Goal: Task Accomplishment & Management: Complete application form

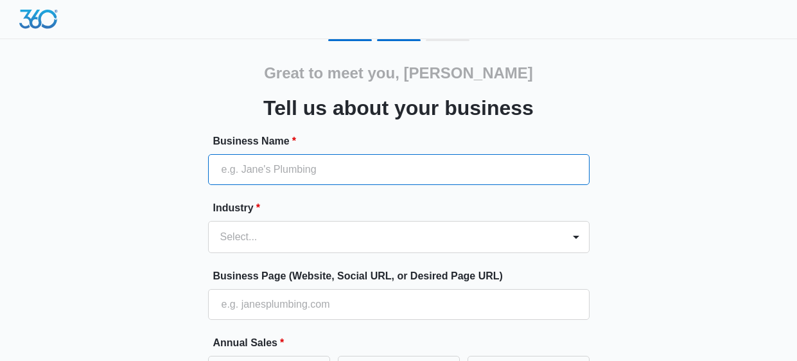
click at [378, 166] on input "Business Name *" at bounding box center [398, 169] width 381 height 31
type input "TBD"
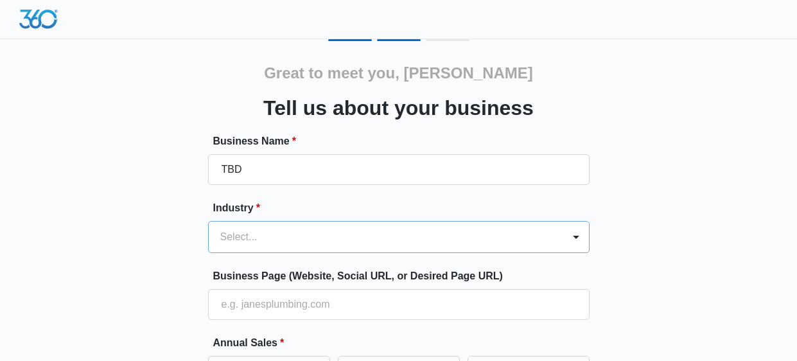
click at [302, 234] on div "Select..." at bounding box center [386, 236] width 354 height 31
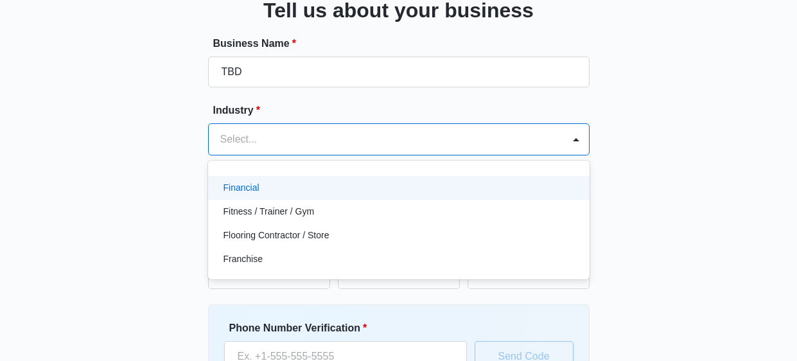
scroll to position [380, 0]
click at [251, 180] on p "Financial" at bounding box center [241, 184] width 36 height 13
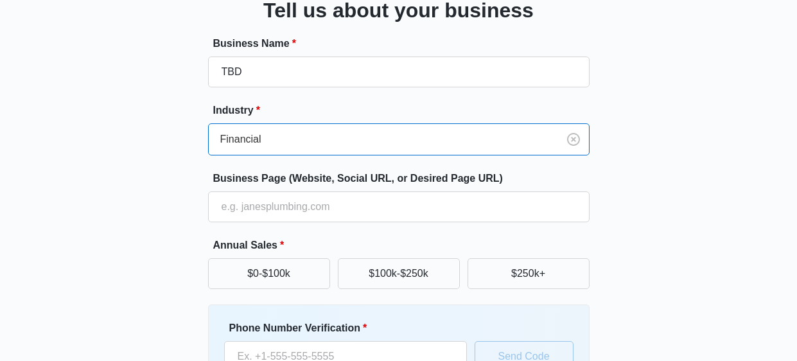
click at [155, 214] on div "Great to meet you, Laura Tell us about your business Business Name * TBD Indust…" at bounding box center [398, 202] width 757 height 521
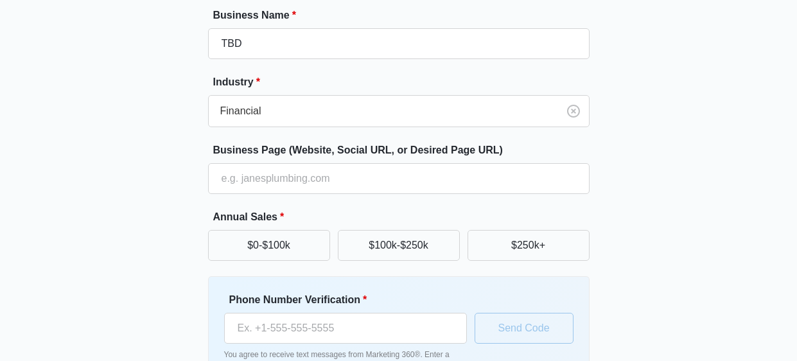
scroll to position [130, 0]
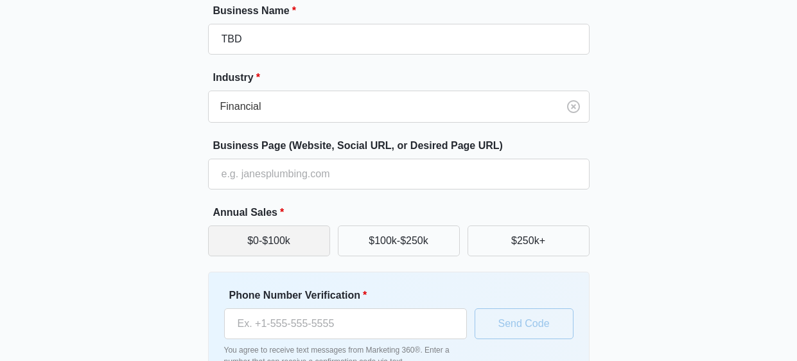
click at [274, 244] on button "$0-$100k" at bounding box center [269, 240] width 122 height 31
click at [154, 264] on div "Great to meet you, Laura Tell us about your business Business Name * TBD Indust…" at bounding box center [398, 169] width 757 height 521
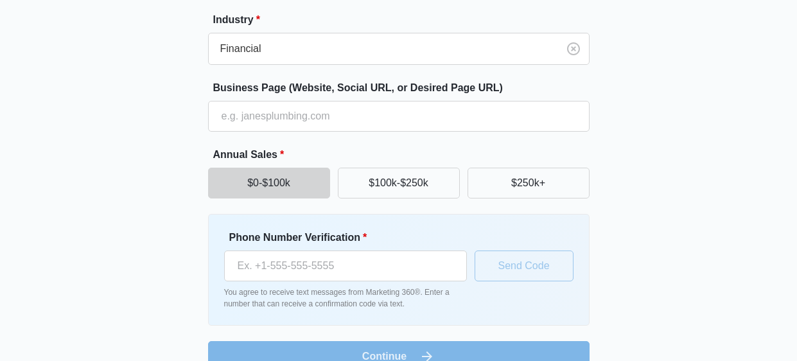
scroll to position [213, 0]
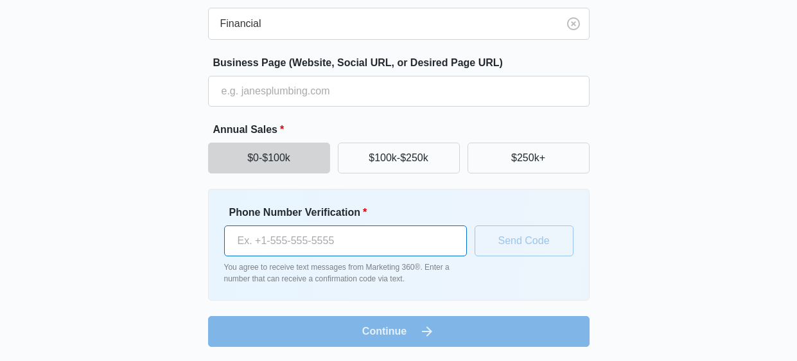
click at [300, 243] on input "Phone Number Verification *" at bounding box center [345, 240] width 243 height 31
type input "(586) 855-6787"
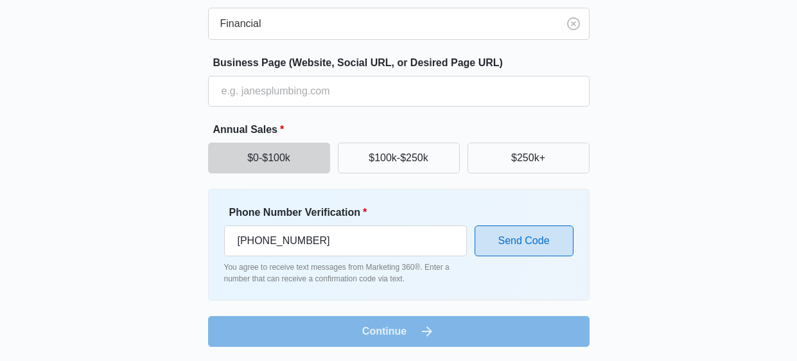
click at [503, 248] on button "Send Code" at bounding box center [523, 240] width 99 height 31
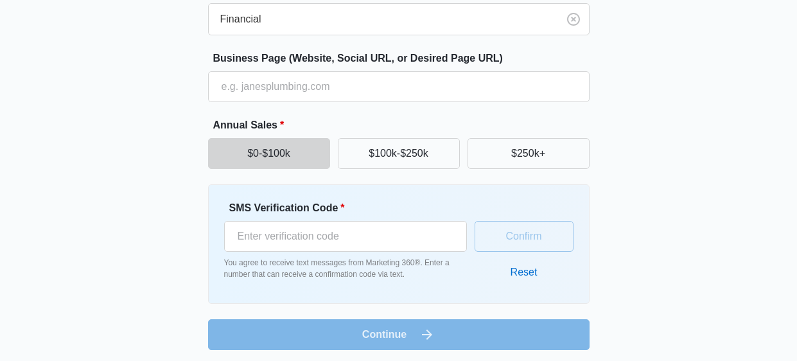
scroll to position [221, 0]
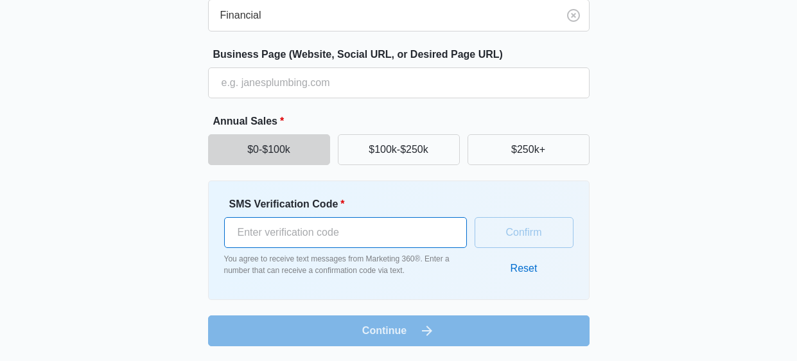
click at [366, 231] on input "SMS Verification Code *" at bounding box center [345, 232] width 243 height 31
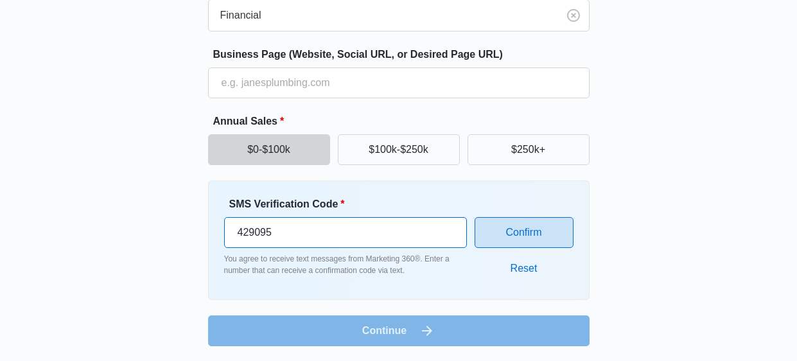
type input "429095"
click at [531, 232] on button "Confirm" at bounding box center [523, 232] width 99 height 31
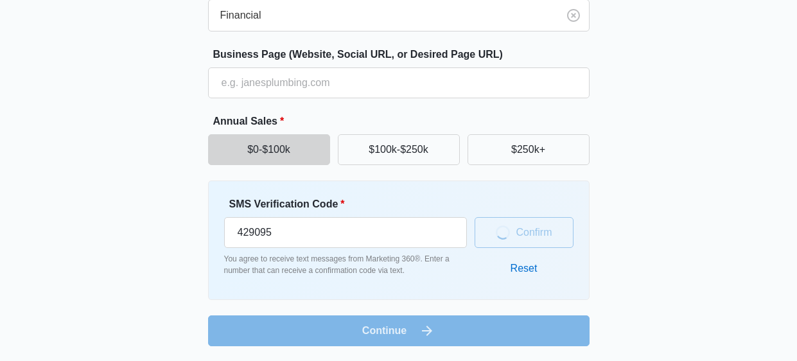
scroll to position [213, 0]
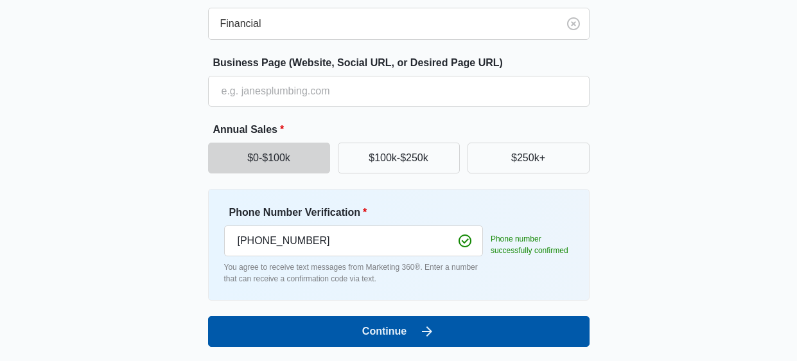
click at [507, 331] on button "Continue" at bounding box center [398, 331] width 381 height 31
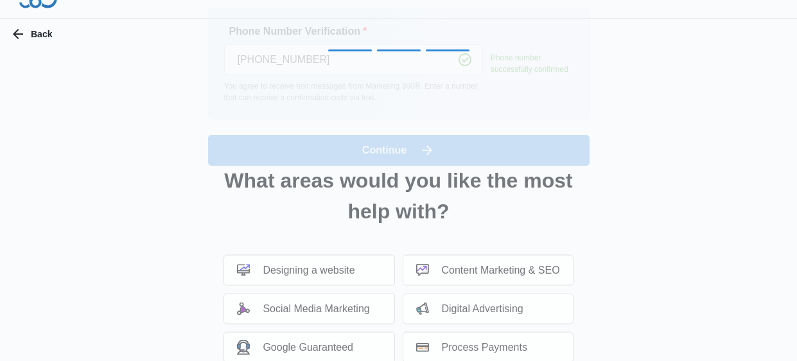
scroll to position [0, 0]
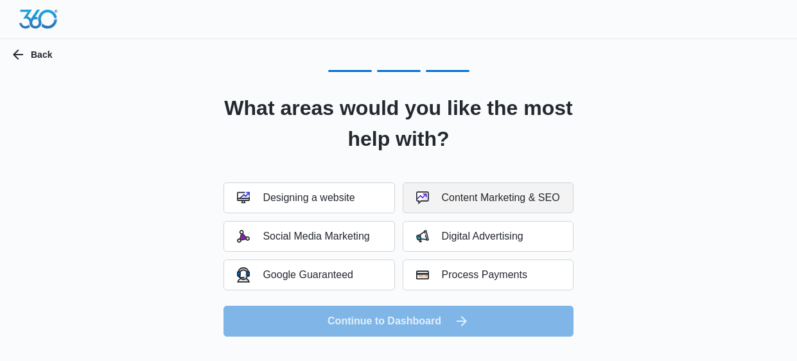
click at [442, 202] on div "Content Marketing & SEO" at bounding box center [488, 197] width 144 height 13
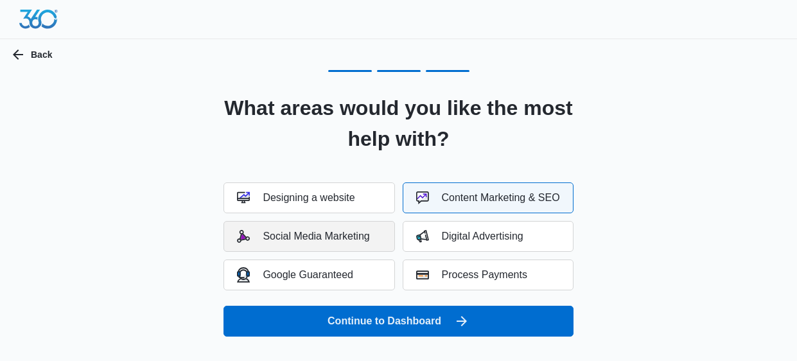
click at [352, 245] on button "Social Media Marketing" at bounding box center [308, 236] width 171 height 31
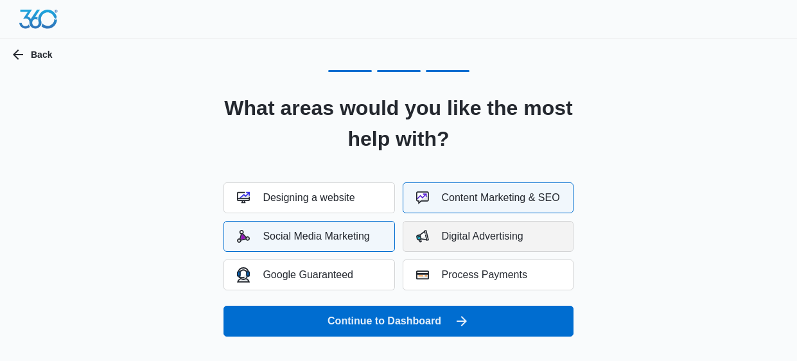
click at [508, 244] on button "Digital Advertising" at bounding box center [488, 236] width 171 height 31
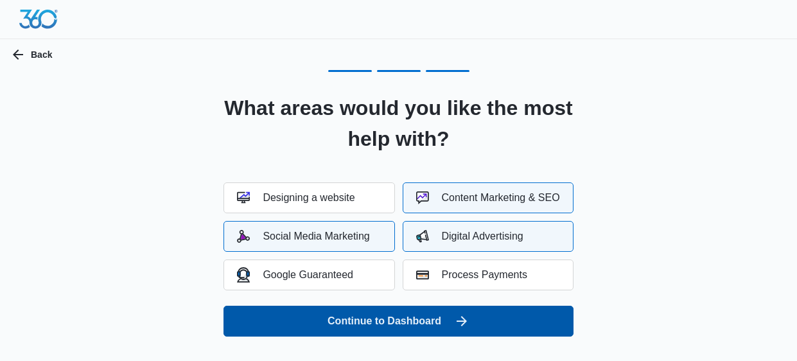
click at [404, 323] on button "Continue to Dashboard" at bounding box center [397, 321] width 349 height 31
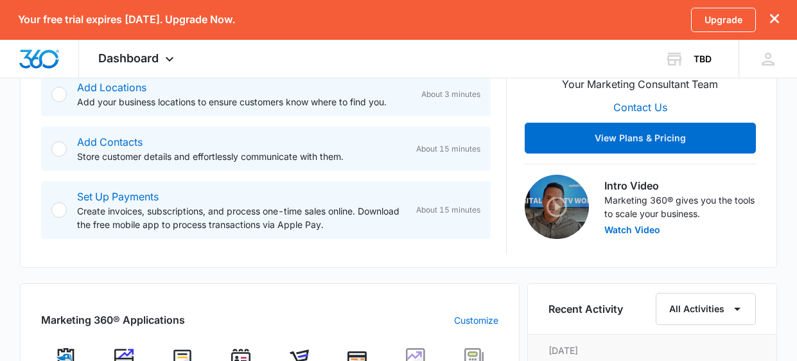
scroll to position [360, 0]
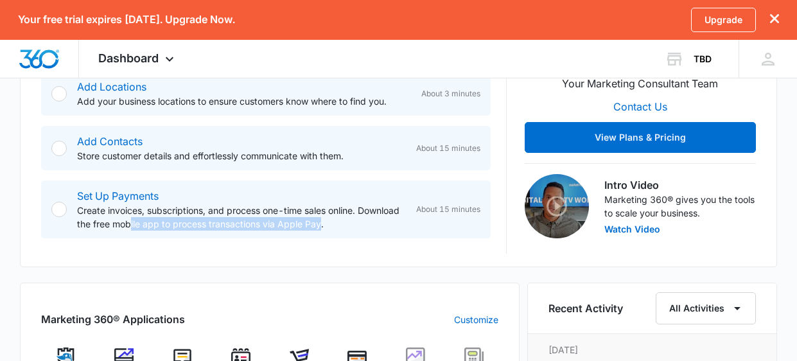
drag, startPoint x: 129, startPoint y: 221, endPoint x: 318, endPoint y: 247, distance: 191.1
click at [318, 247] on div "Smart Start Your Brand Profile Quickly populate your Brand Profile using our AI…" at bounding box center [273, 127] width 465 height 252
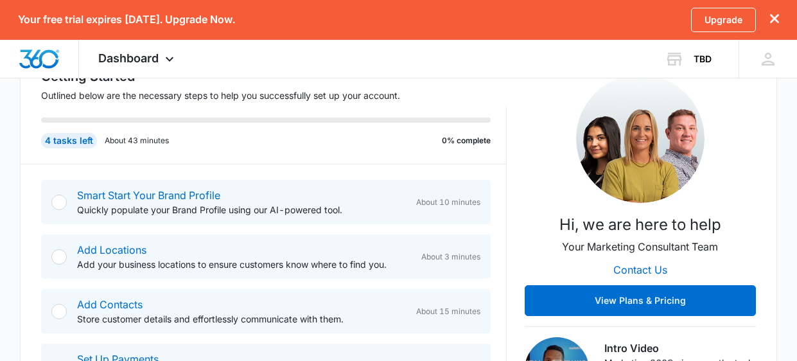
scroll to position [204, 0]
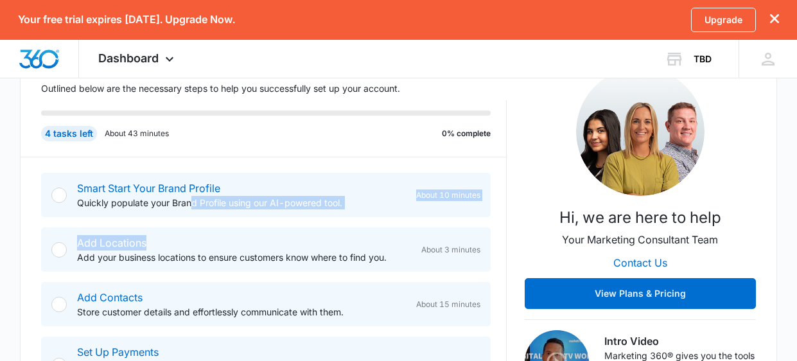
drag, startPoint x: 192, startPoint y: 202, endPoint x: 289, endPoint y: 223, distance: 99.2
click at [289, 223] on div "Smart Start Your Brand Profile Quickly populate your Brand Profile using our AI…" at bounding box center [273, 283] width 465 height 252
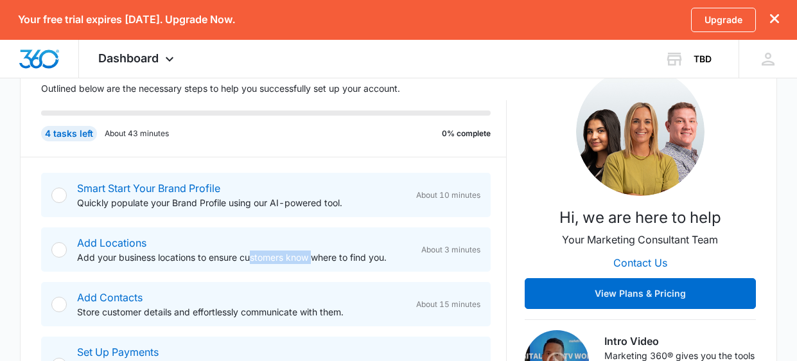
drag, startPoint x: 252, startPoint y: 263, endPoint x: 315, endPoint y: 267, distance: 62.4
click at [315, 267] on div "Add Locations Add your business locations to ensure customers know where to fin…" at bounding box center [265, 249] width 449 height 44
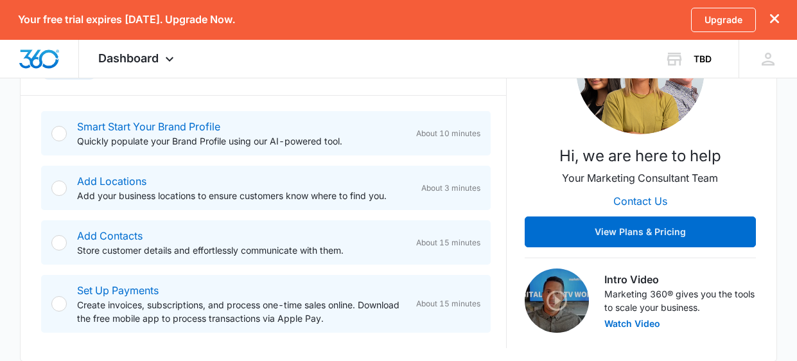
scroll to position [272, 0]
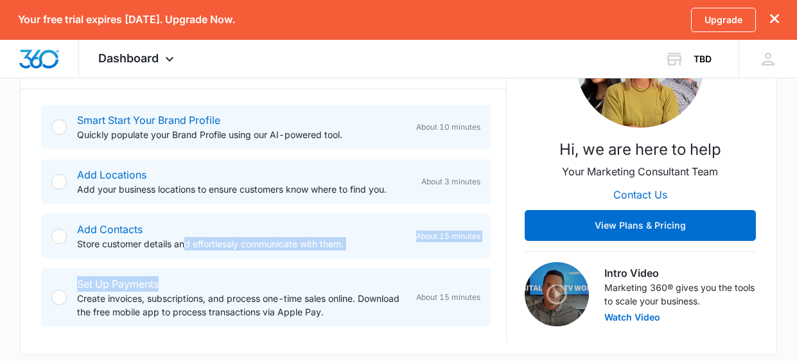
drag, startPoint x: 185, startPoint y: 248, endPoint x: 331, endPoint y: 269, distance: 147.9
click at [331, 269] on div "Smart Start Your Brand Profile Quickly populate your Brand Profile using our AI…" at bounding box center [273, 215] width 465 height 252
click at [331, 269] on div "Set Up Payments Create invoices, subscriptions, and process one-time sales onli…" at bounding box center [265, 297] width 449 height 58
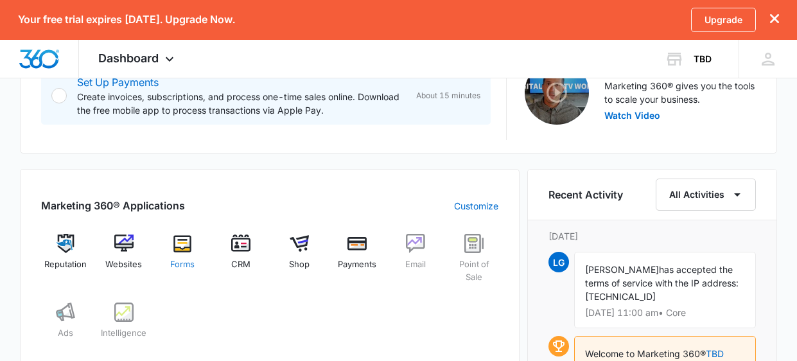
scroll to position [478, 0]
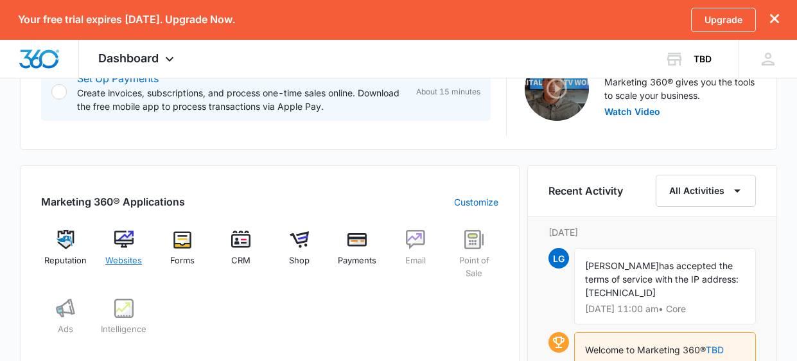
click at [130, 247] on img at bounding box center [123, 239] width 19 height 19
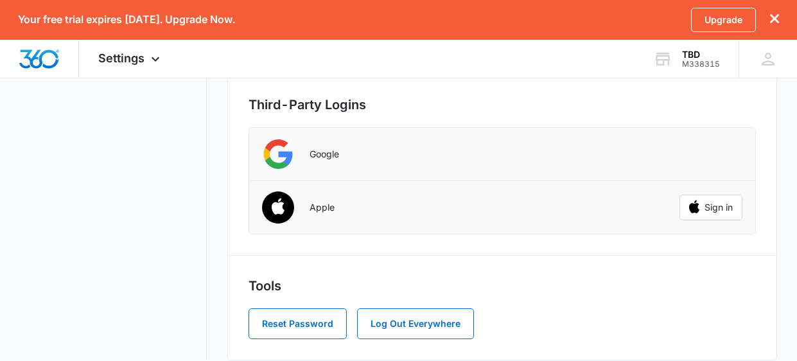
scroll to position [431, 0]
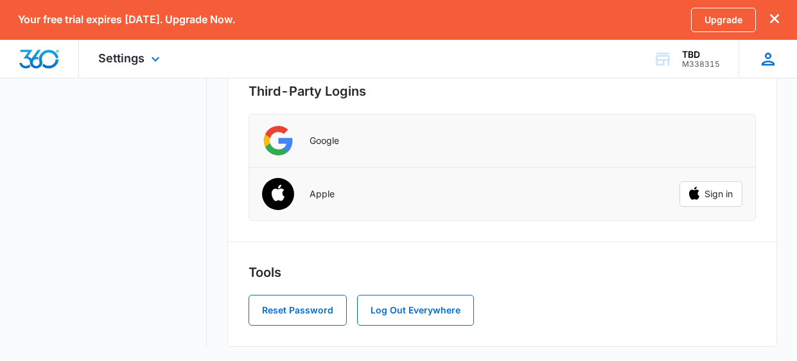
click at [770, 64] on icon at bounding box center [767, 59] width 13 height 13
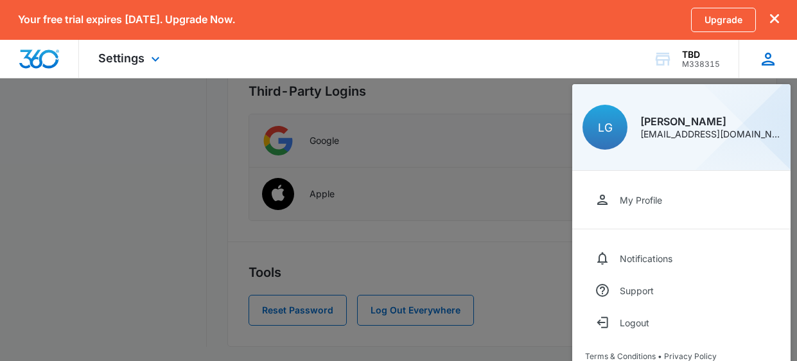
click at [768, 53] on icon at bounding box center [767, 59] width 13 height 13
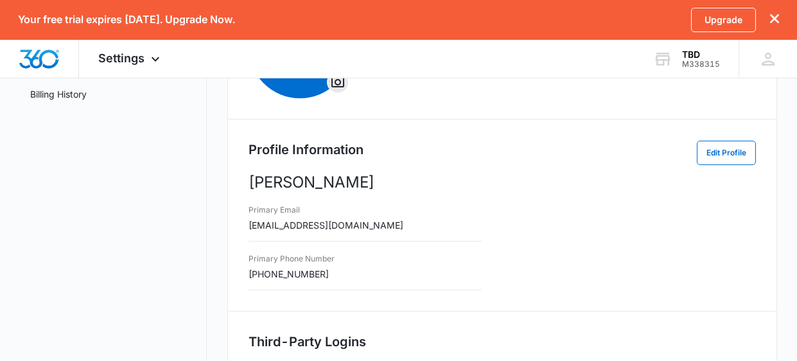
scroll to position [175, 0]
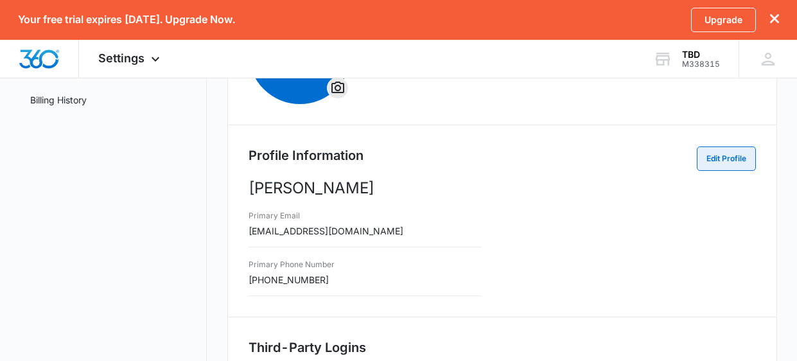
click at [722, 163] on button "Edit Profile" at bounding box center [726, 158] width 59 height 24
click at [722, 163] on div "Profile Information Edit Profile" at bounding box center [501, 159] width 507 height 26
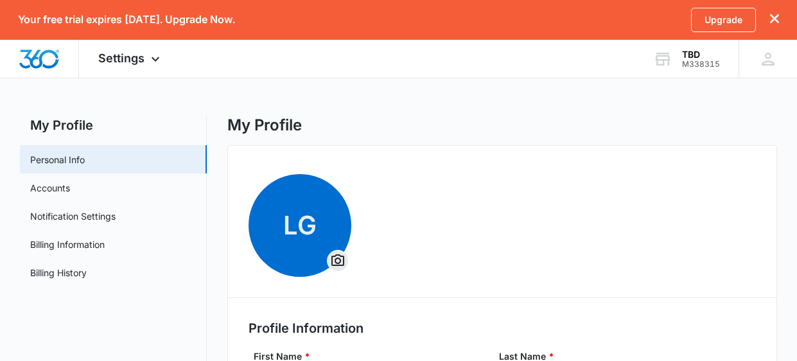
scroll to position [0, 0]
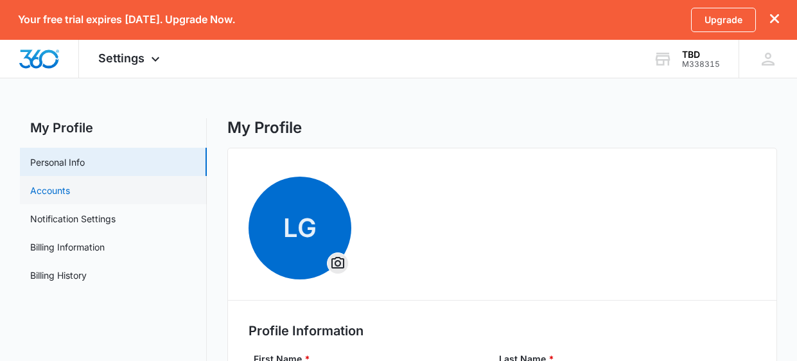
click at [48, 188] on link "Accounts" at bounding box center [50, 190] width 40 height 13
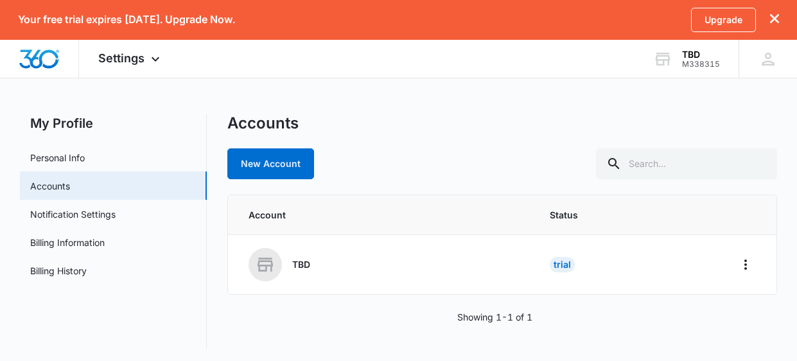
scroll to position [6, 0]
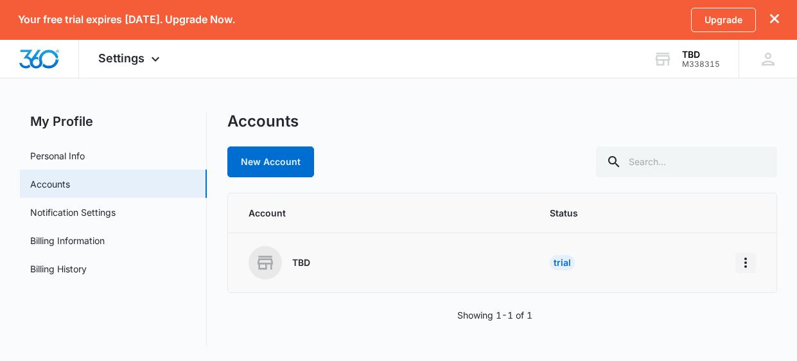
click at [749, 263] on icon "Home" at bounding box center [745, 262] width 15 height 15
click at [561, 131] on div "Accounts New Account" at bounding box center [502, 144] width 550 height 65
click at [756, 62] on div "LG Laura Grabow lgrabow@yahoo.com My Profile Notifications Support Logout Terms…" at bounding box center [767, 59] width 58 height 38
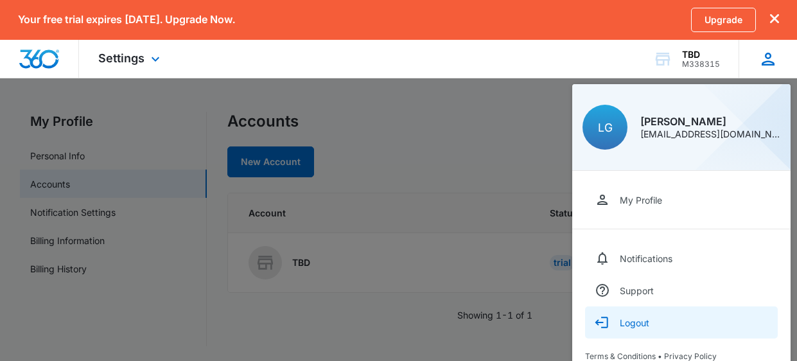
click at [648, 322] on div "Logout" at bounding box center [635, 322] width 30 height 11
